Goal: Task Accomplishment & Management: Use online tool/utility

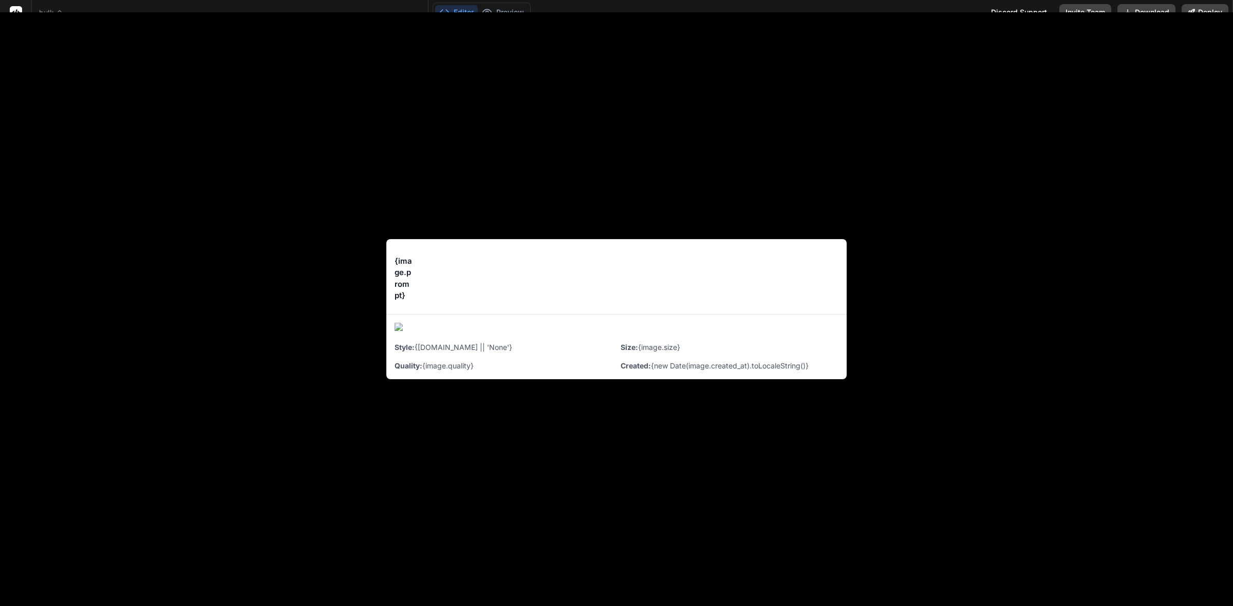
scroll to position [903, 0]
click at [55, 8] on span "bulk" at bounding box center [51, 13] width 24 height 10
click at [1218, 40] on div "{image.prompt} <button onClick={() => downloadImage(image.image_url, image.prom…" at bounding box center [616, 309] width 1233 height 594
click at [958, 243] on div "{image.prompt} <button onClick={() => downloadImage(image.image_url, image.prom…" at bounding box center [616, 309] width 1233 height 594
click at [458, 273] on div "<button onClick={() => downloadImage(image.image_url, image.prompt)} className=…" at bounding box center [629, 277] width 417 height 12
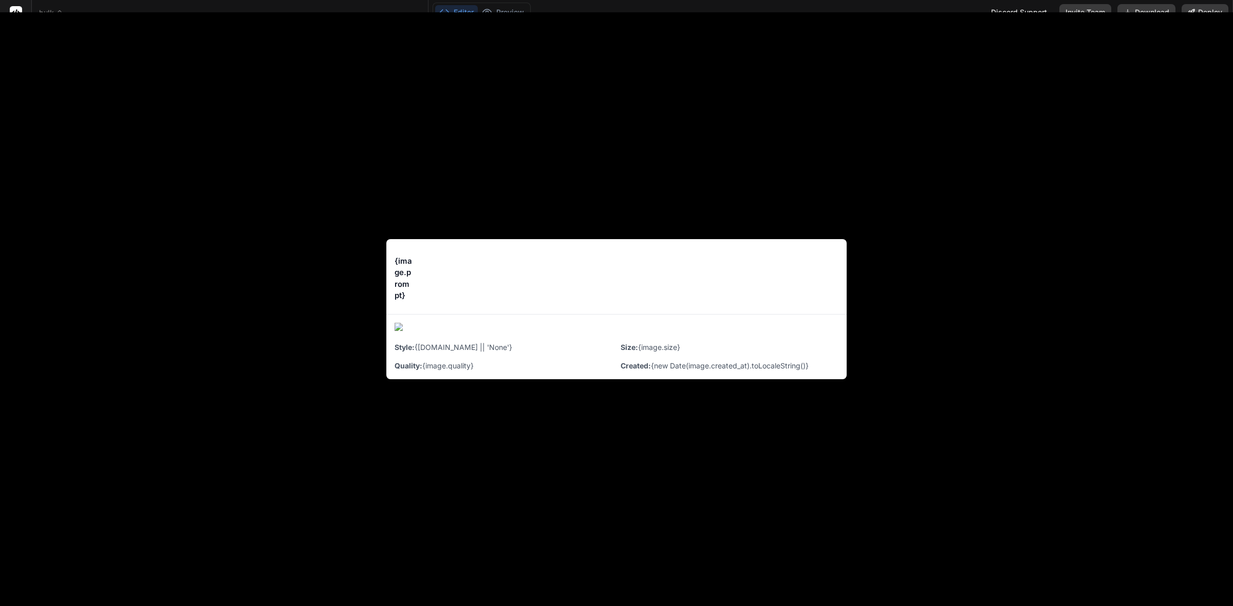
drag, startPoint x: 699, startPoint y: 270, endPoint x: 712, endPoint y: 267, distance: 13.6
click at [700, 270] on div "{image.prompt} <button onClick={() => downloadImage(image.image_url, image.prom…" at bounding box center [616, 276] width 460 height 75
click at [755, 278] on div "<button onClick={() => downloadImage(image.image_url, image.prompt)} className=…" at bounding box center [629, 277] width 417 height 12
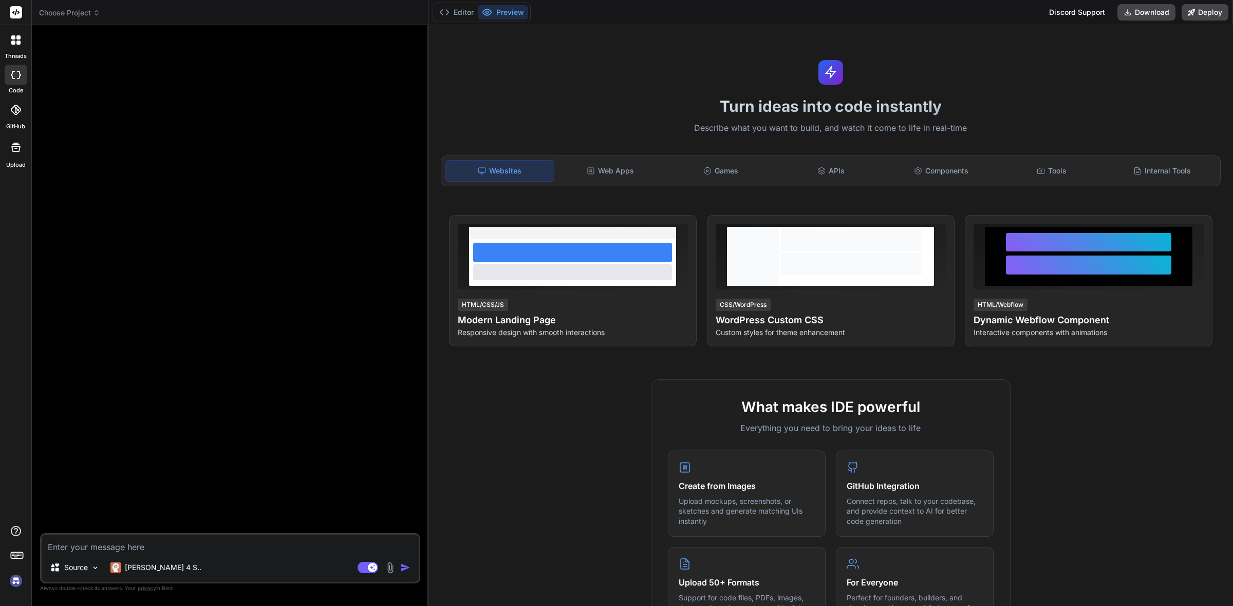
click at [11, 579] on img at bounding box center [15, 581] width 17 height 17
click at [16, 41] on icon at bounding box center [18, 43] width 4 height 4
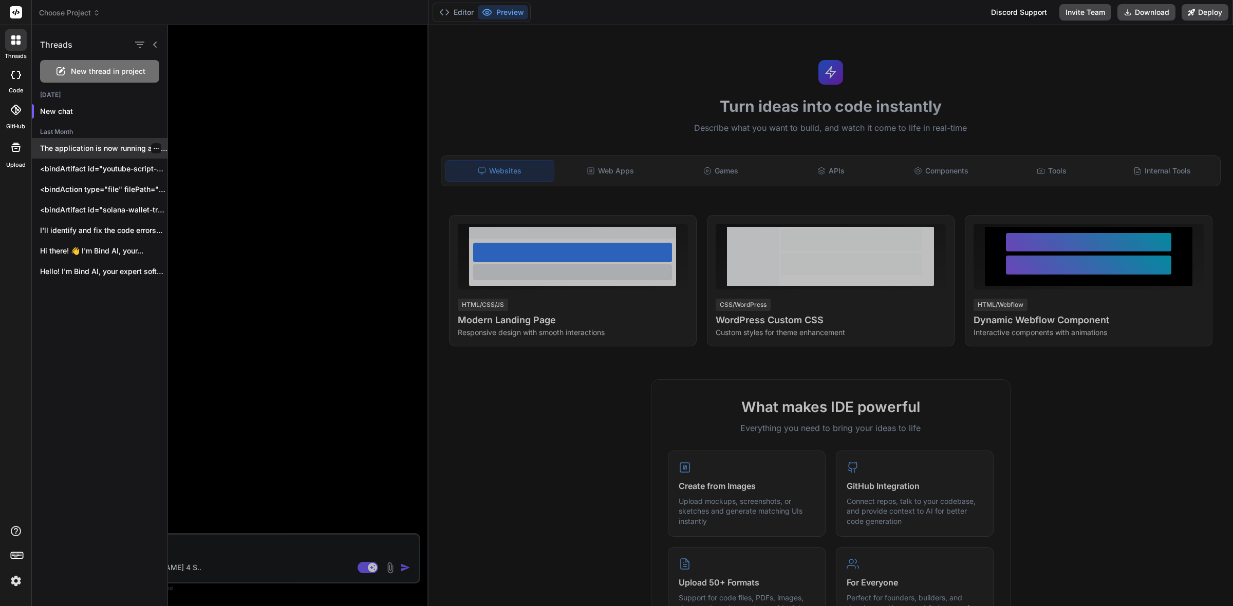
click at [107, 147] on p "The application is now running and ready..." at bounding box center [103, 148] width 127 height 10
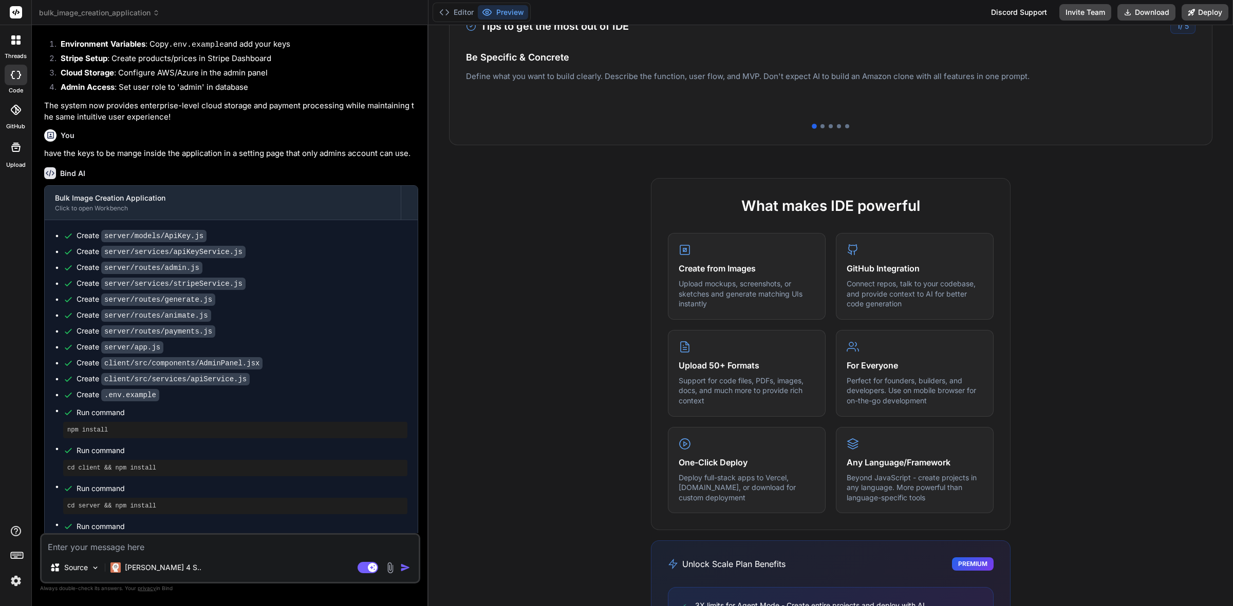
scroll to position [19, 0]
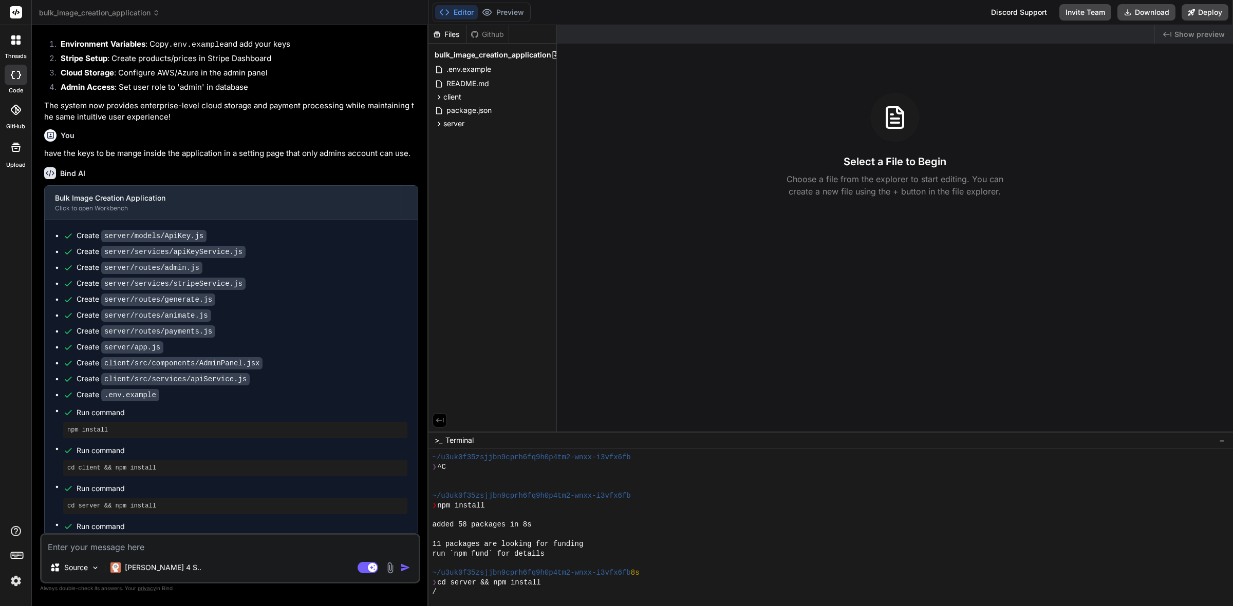
click at [135, 14] on span "bulk_image_creation_application" at bounding box center [99, 13] width 121 height 10
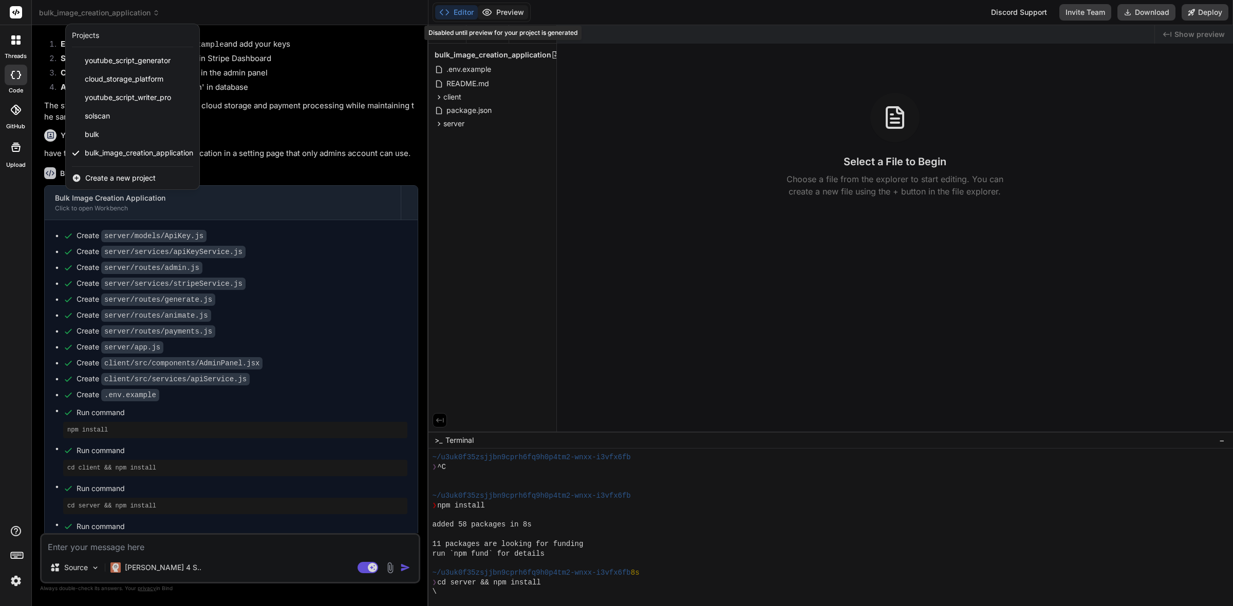
drag, startPoint x: 495, startPoint y: 13, endPoint x: 502, endPoint y: 11, distance: 7.4
click at [496, 13] on div at bounding box center [616, 303] width 1233 height 606
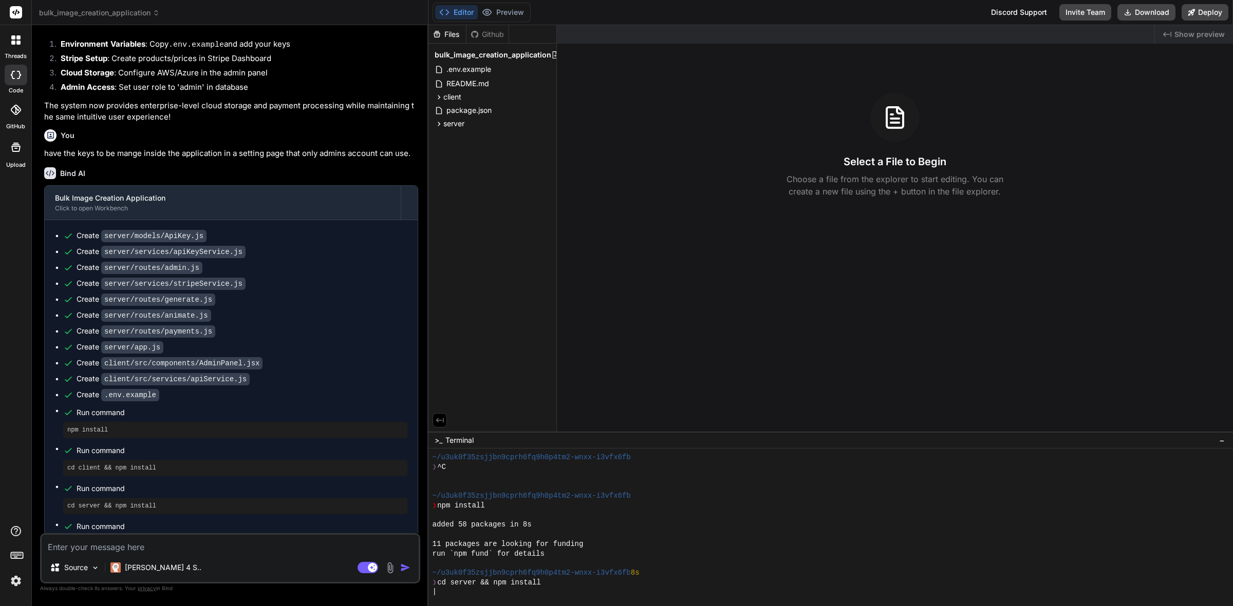
click at [105, 11] on span "bulk_image_creation_application" at bounding box center [99, 13] width 121 height 10
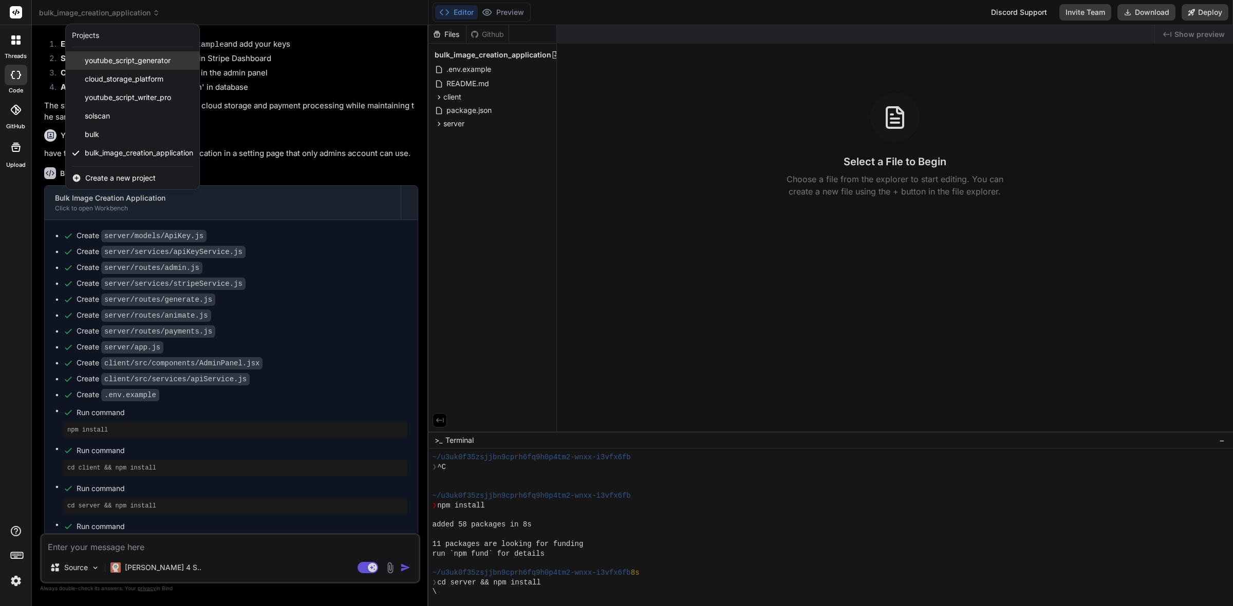
click at [160, 62] on span "youtube_script_generator" at bounding box center [128, 60] width 86 height 10
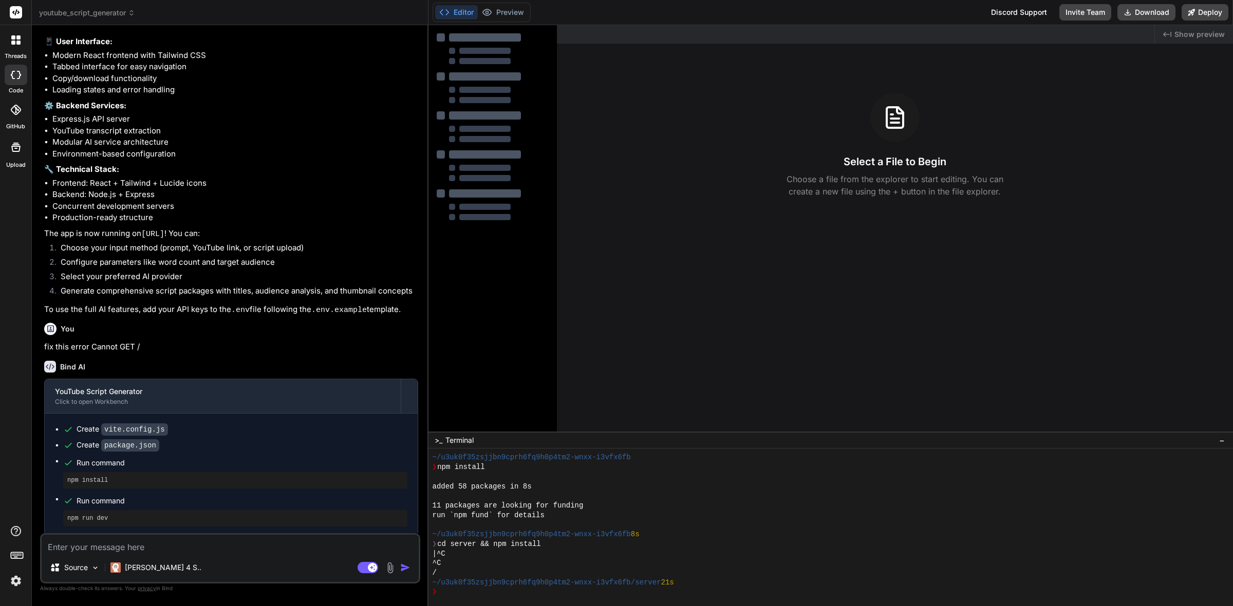
scroll to position [858, 0]
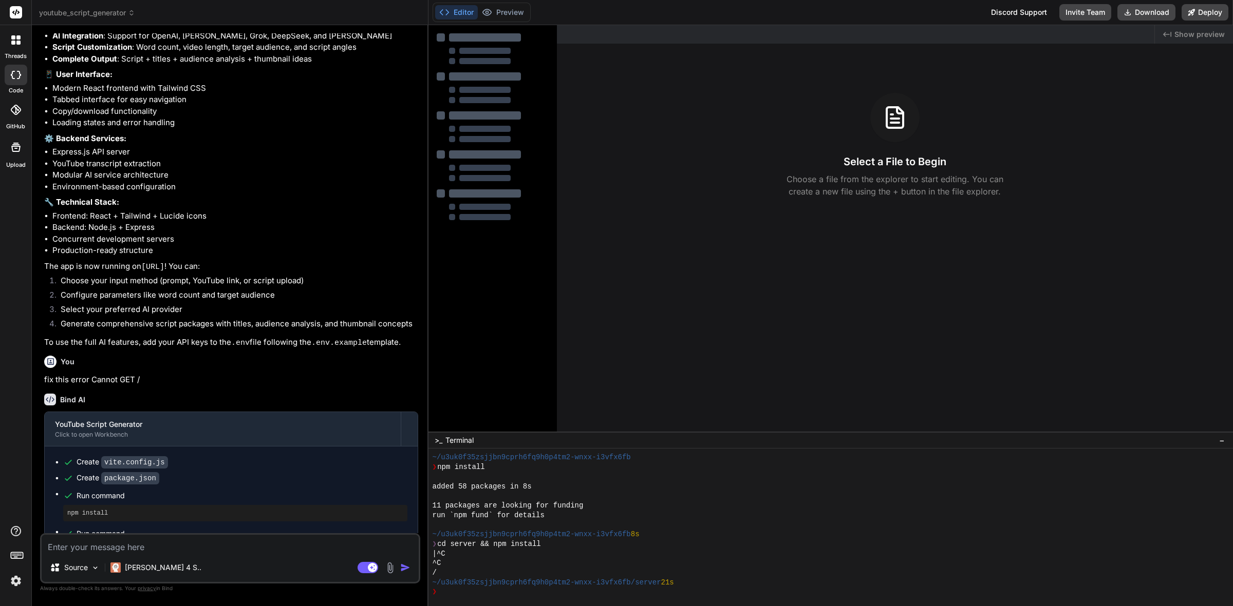
click at [103, 13] on span "youtube_script_generator" at bounding box center [87, 13] width 96 height 10
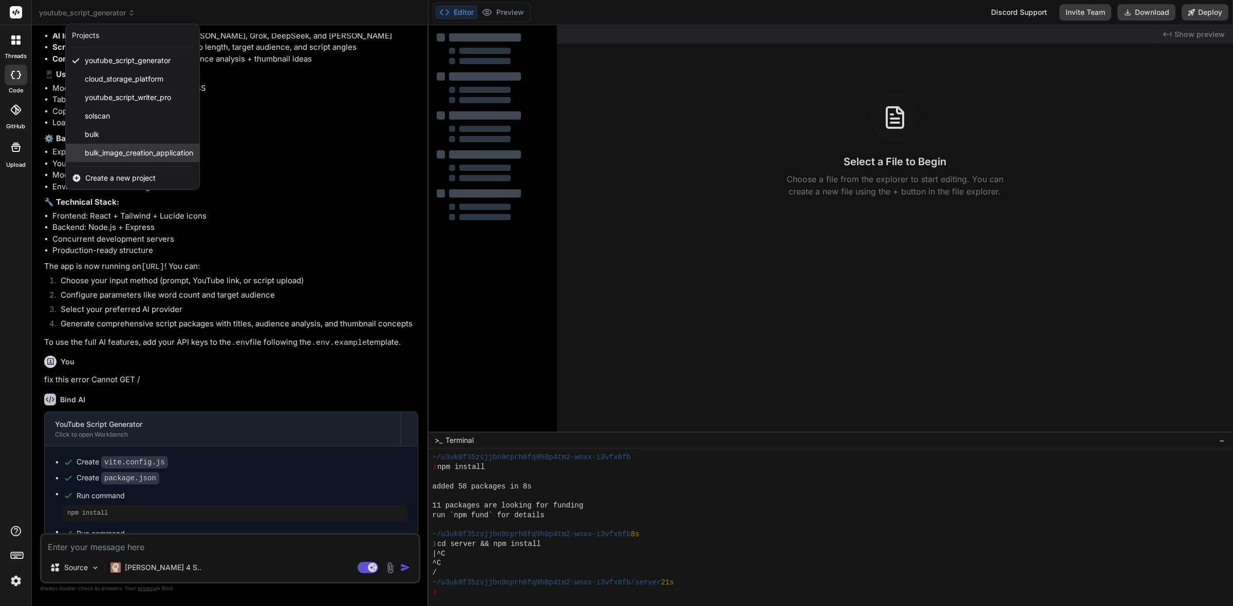
click at [168, 150] on span "bulk_image_creation_application" at bounding box center [139, 153] width 108 height 10
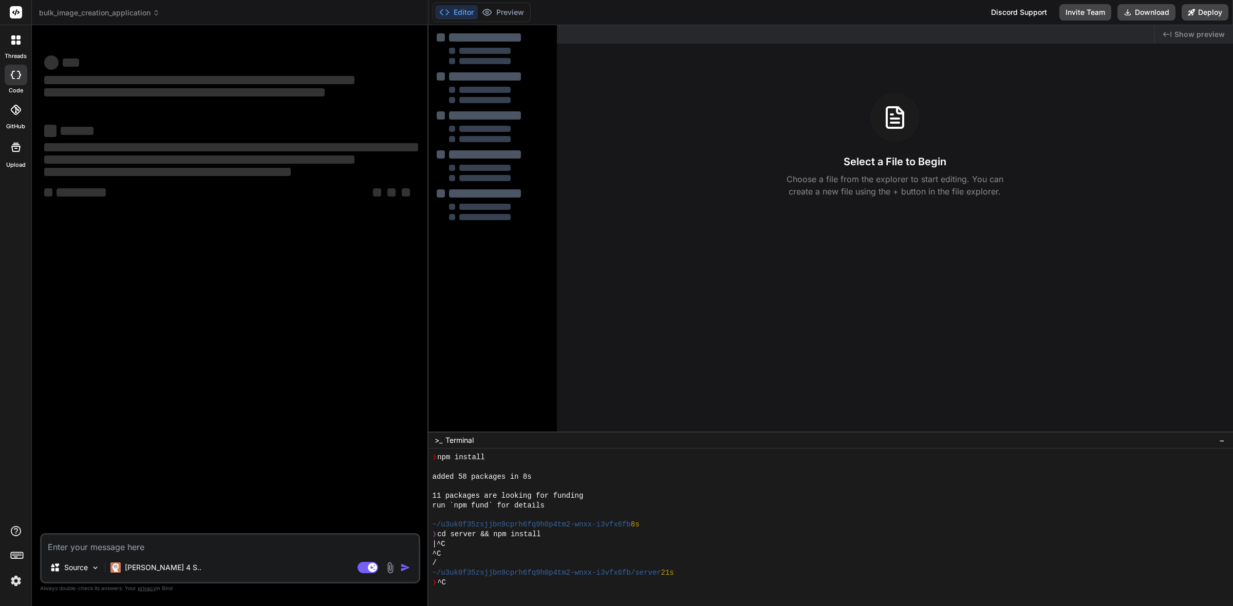
scroll to position [67, 0]
type textarea "x"
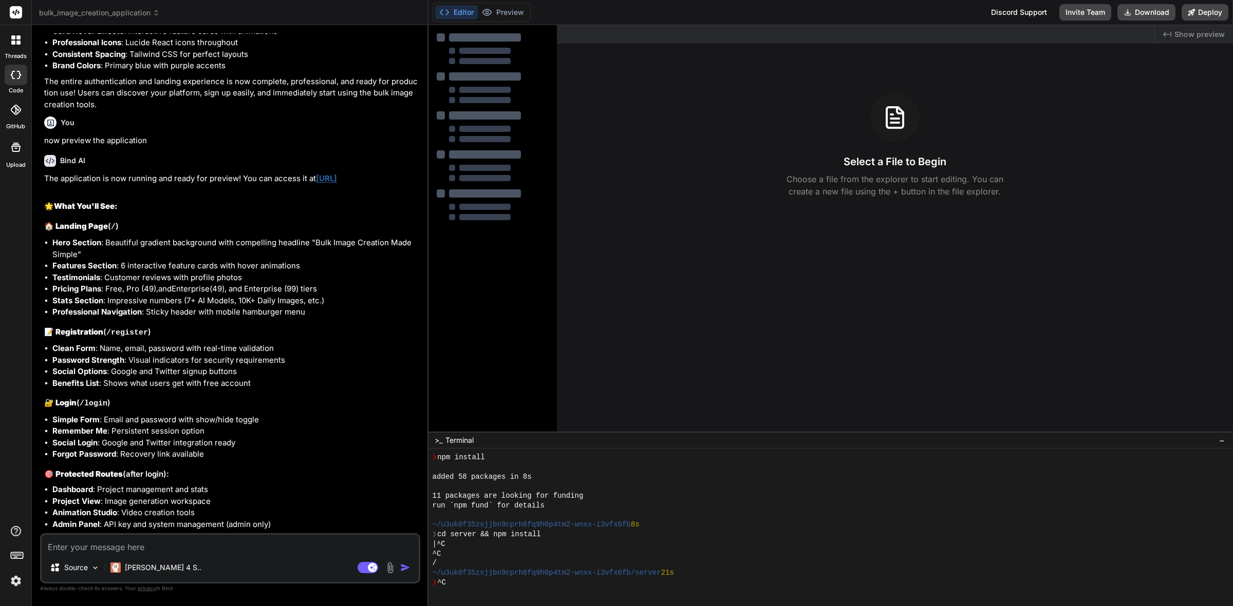
scroll to position [5210, 0]
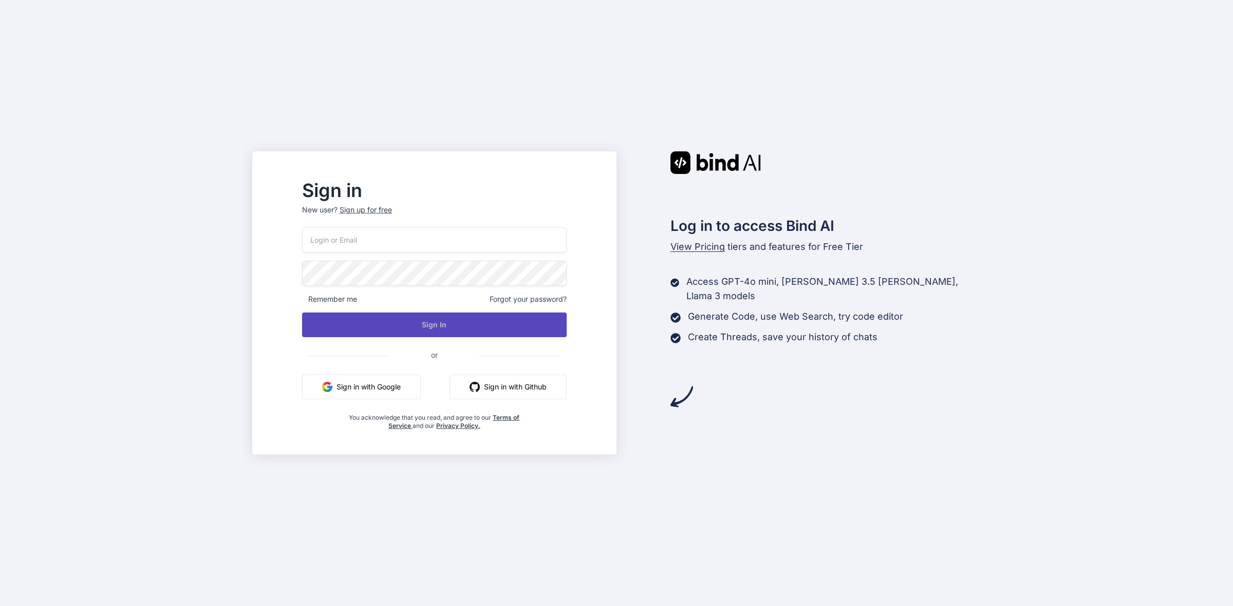
type input "roijohn862@gmail.com"
click at [412, 324] on button "Sign In" at bounding box center [434, 325] width 265 height 25
click at [437, 329] on button "Sign In" at bounding box center [434, 325] width 265 height 25
